Goal: Contribute content

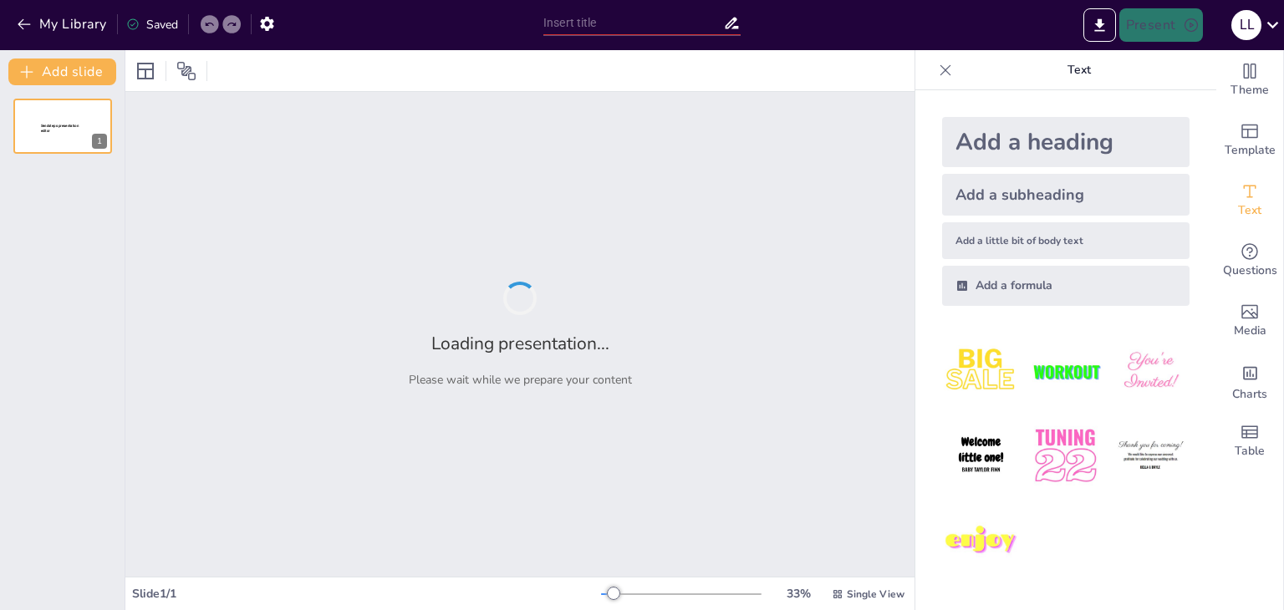
type input "Радіонукліди в медицині: Як вони рятують життя?"
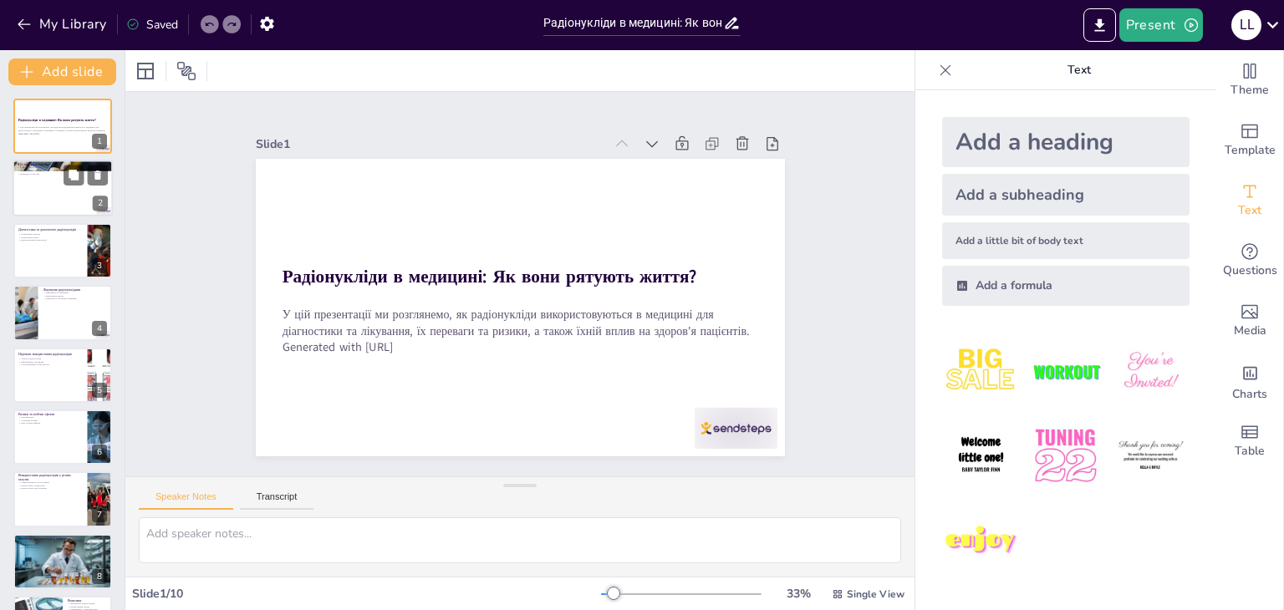
click at [13, 203] on div "Що таке радіонукліди? Радіонукліди - нестабільні атоми Використання в медицині …" at bounding box center [63, 188] width 100 height 57
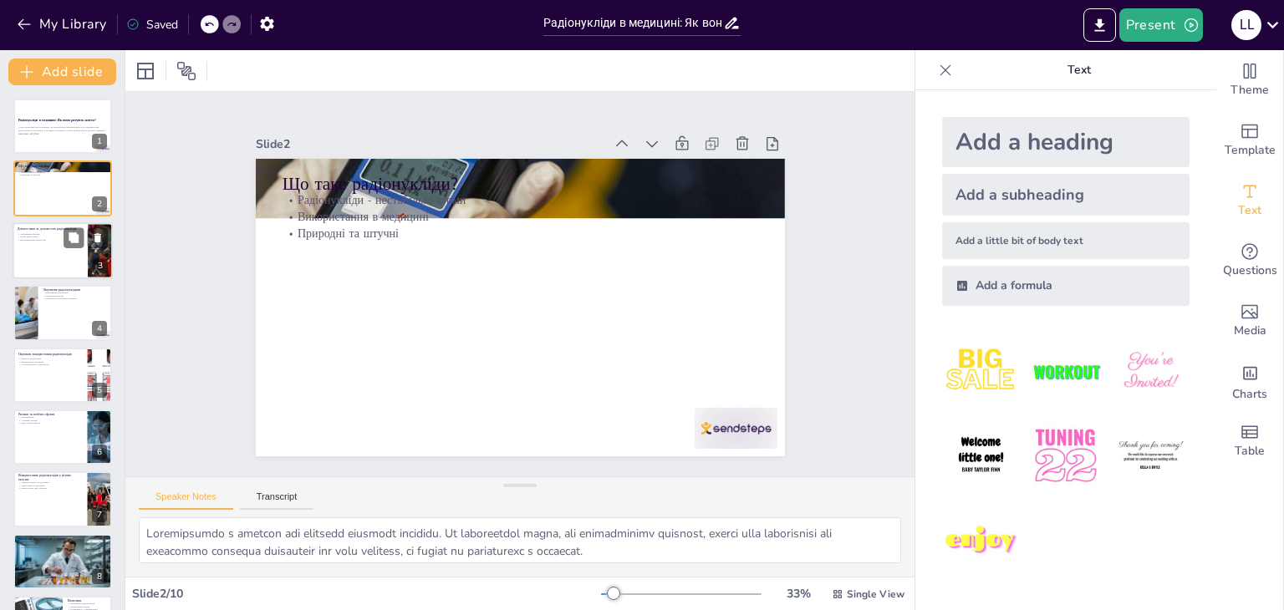
click at [19, 238] on p "Вдосконалення технологій" at bounding box center [50, 239] width 65 height 3
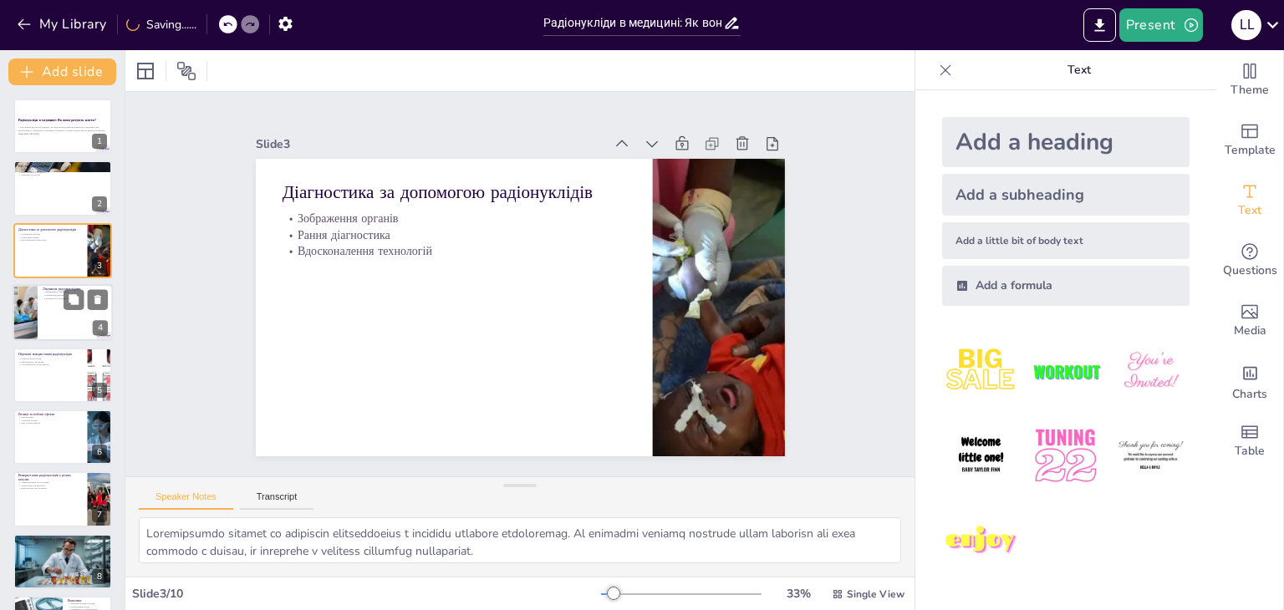
click at [46, 318] on div at bounding box center [63, 312] width 100 height 57
click at [46, 319] on div at bounding box center [63, 312] width 100 height 57
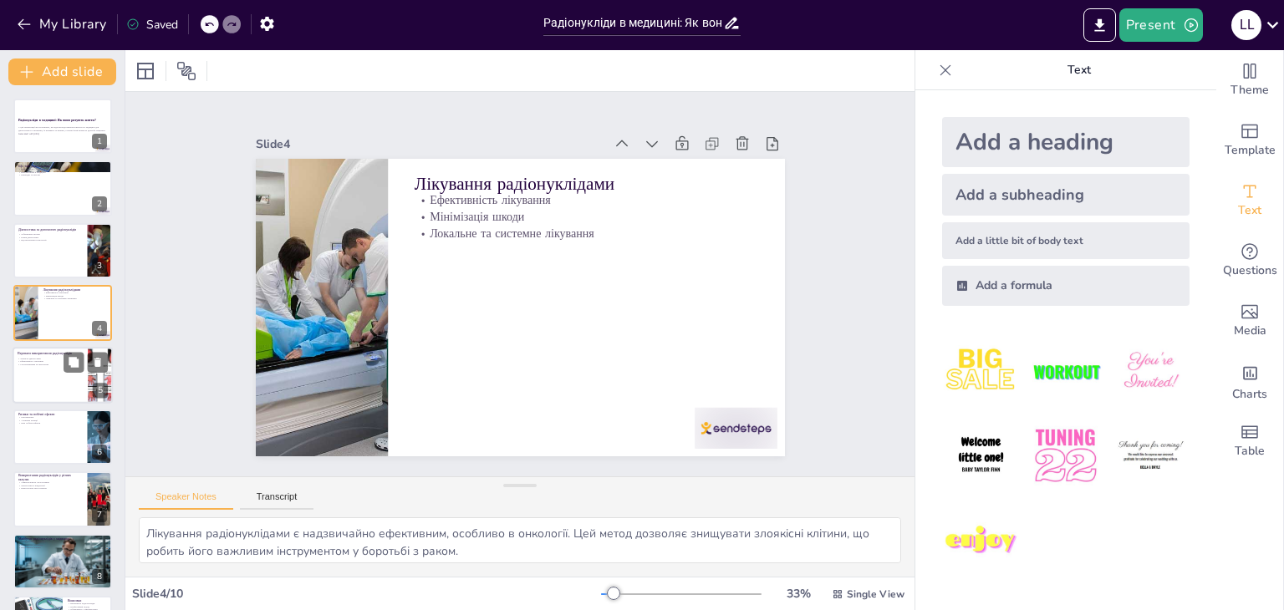
click at [48, 376] on div at bounding box center [63, 375] width 100 height 57
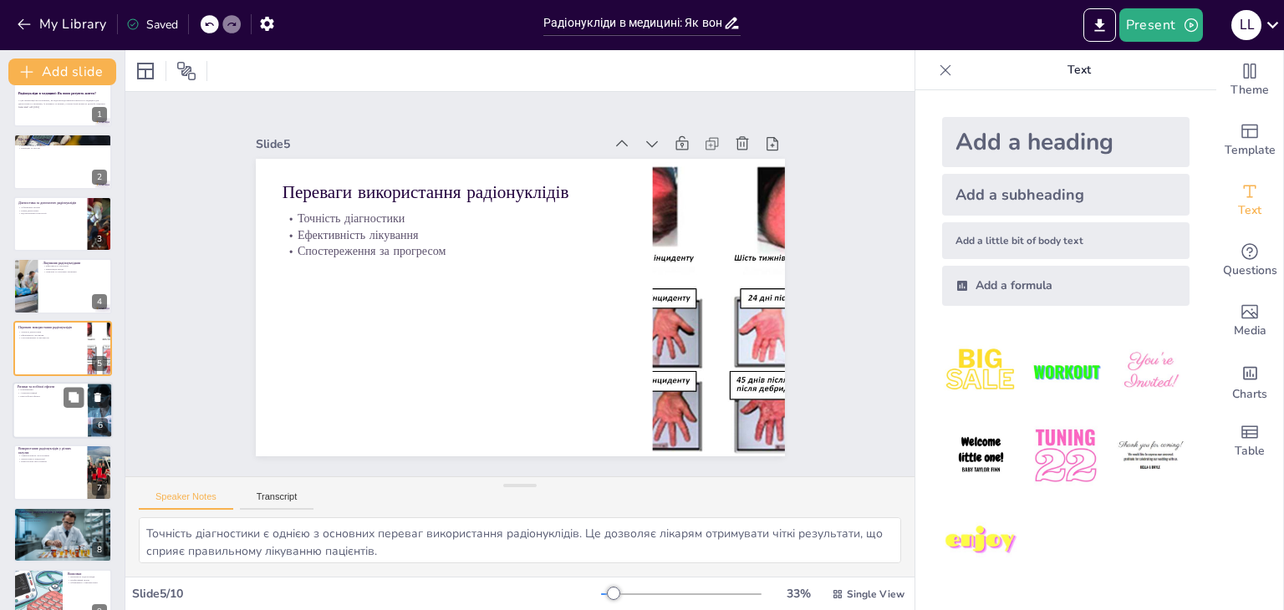
click at [55, 422] on div at bounding box center [63, 410] width 100 height 57
type textarea "Опромінення є одним з основних ризиків, пов'язаних з використанням радіонукліді…"
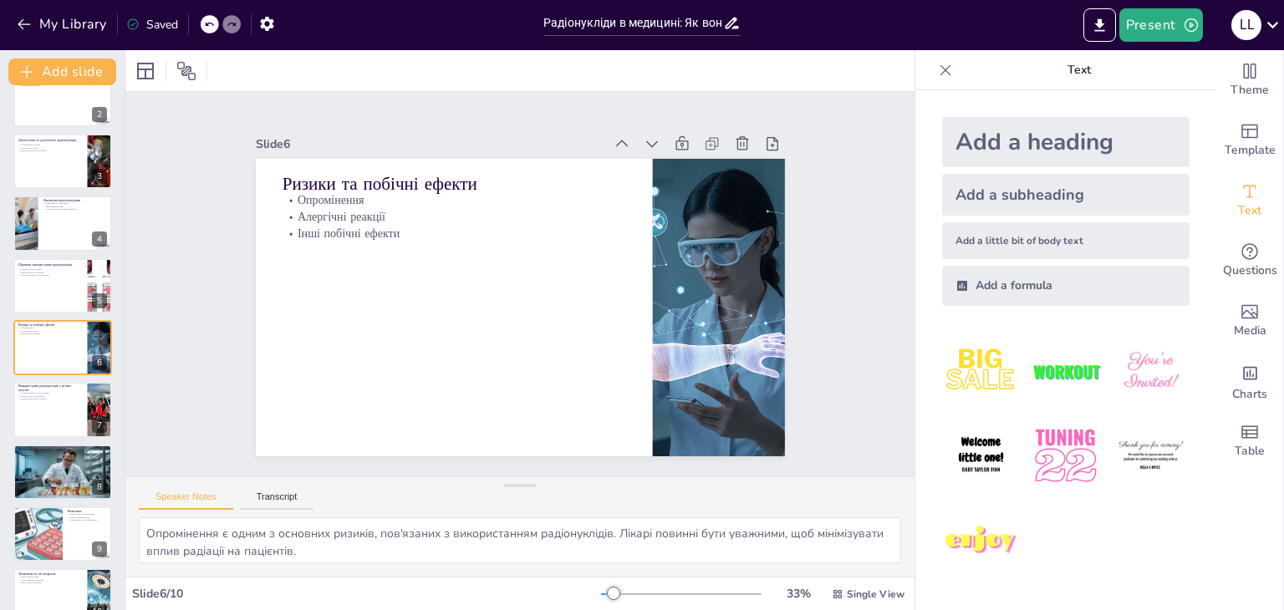
click at [55, 440] on div "Радіонукліди в медицині: Як вони рятують життя? У цій презентації ми розглянемо…" at bounding box center [62, 316] width 125 height 615
click at [16, 20] on icon "button" at bounding box center [24, 24] width 17 height 17
